Goal: Find specific page/section: Find specific page/section

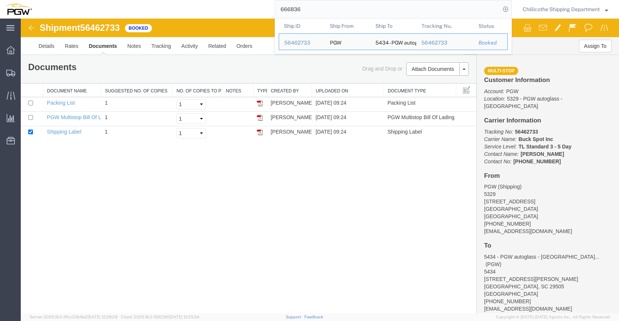
click at [335, 10] on input "666836" at bounding box center [387, 9] width 225 height 18
paste input "560"
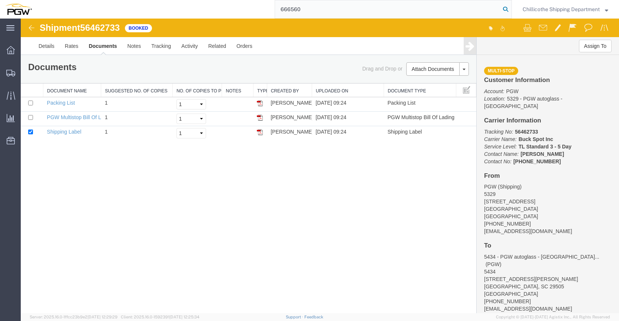
click at [503, 9] on icon at bounding box center [506, 9] width 10 height 10
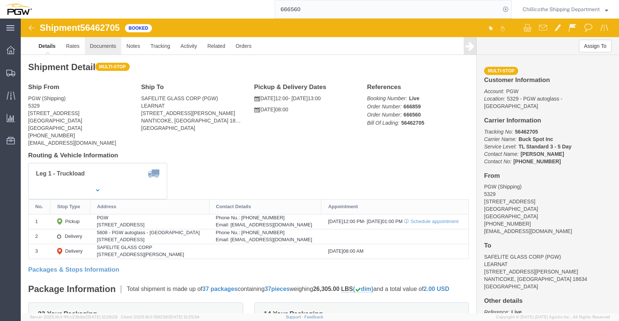
click link "Documents"
click div
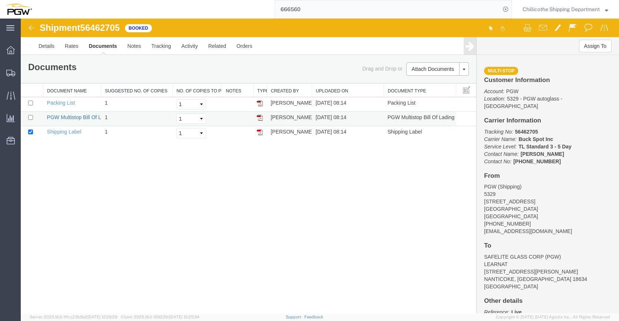
click at [71, 119] on link "PGW Multistop Bill Of Lading" at bounding box center [80, 117] width 67 height 6
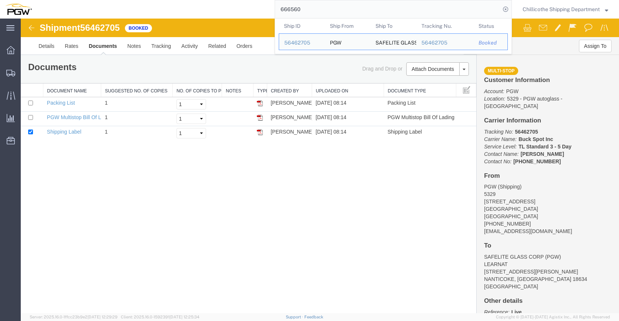
click at [310, 3] on input "666560" at bounding box center [387, 9] width 225 height 18
click at [307, 10] on input "666560" at bounding box center [387, 9] width 225 height 18
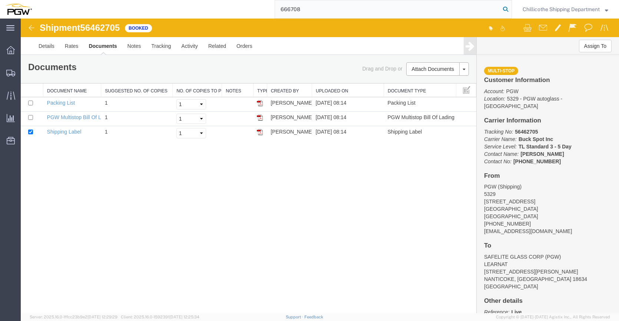
type input "666708"
click at [507, 11] on icon at bounding box center [506, 9] width 10 height 10
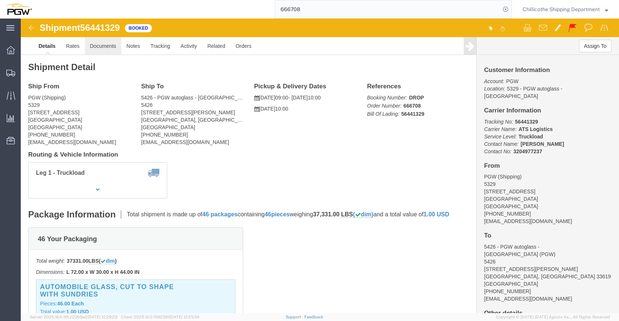
click link "Documents"
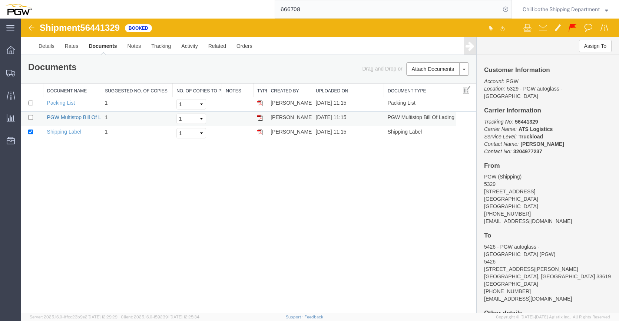
click at [66, 119] on link "PGW Multistop Bill Of Lading" at bounding box center [80, 117] width 67 height 6
